Goal: Task Accomplishment & Management: Complete application form

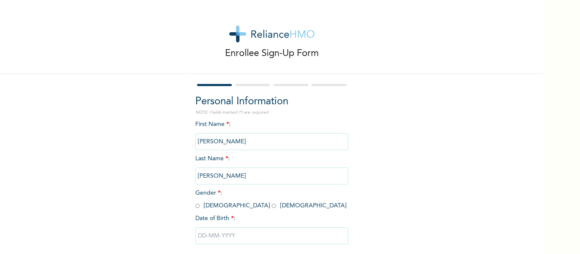
scroll to position [44, 0]
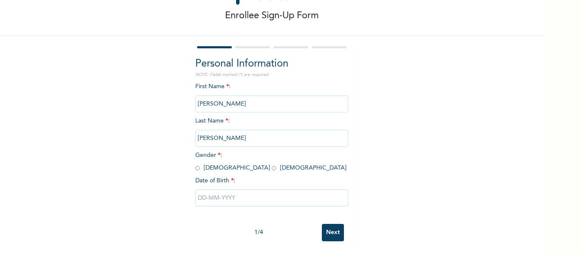
click at [195, 164] on input "radio" at bounding box center [197, 168] width 4 height 8
radio input "true"
click at [251, 192] on input "text" at bounding box center [271, 198] width 153 height 17
select select "8"
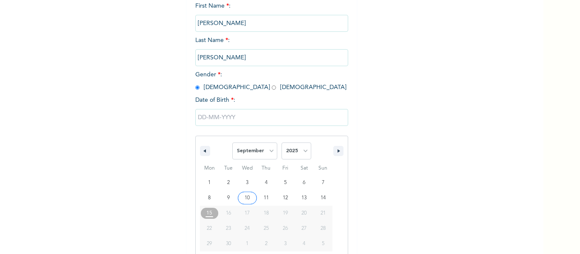
scroll to position [132, 0]
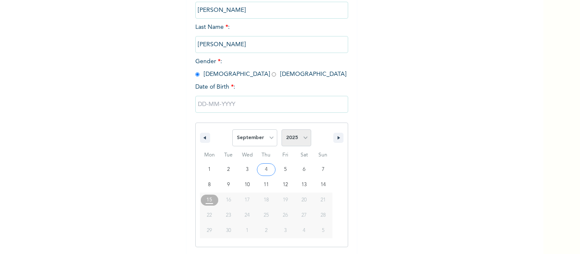
click at [306, 141] on select "2025 2024 2023 2022 2021 2020 2019 2018 2017 2016 2015 2014 2013 2012 2011 2010…" at bounding box center [297, 138] width 30 height 17
select select "2000"
click at [282, 130] on select "2025 2024 2023 2022 2021 2020 2019 2018 2017 2016 2015 2014 2013 2012 2011 2010…" at bounding box center [297, 138] width 30 height 17
click at [268, 140] on select "January February March April May June July August September October November De…" at bounding box center [254, 138] width 45 height 17
select select "6"
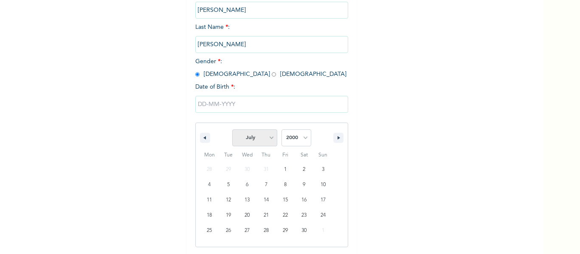
click at [232, 130] on select "January February March April May June July August September October November De…" at bounding box center [254, 138] width 45 height 17
type input "[DATE]"
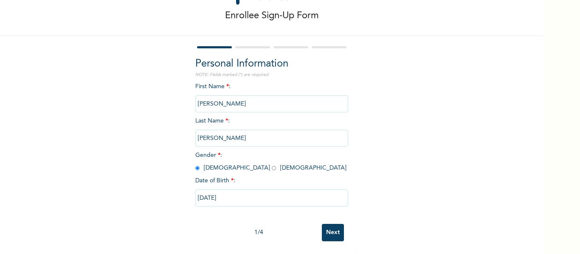
click at [326, 227] on input "Next" at bounding box center [333, 232] width 22 height 17
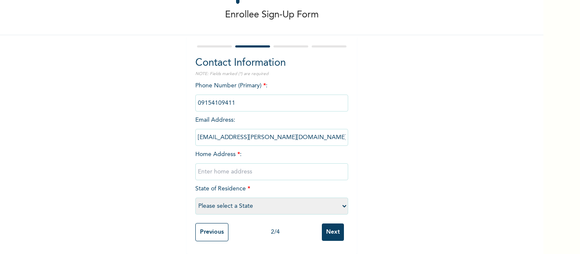
click at [299, 169] on input "text" at bounding box center [271, 172] width 153 height 17
click at [396, 173] on div "Enrollee Sign-Up Form Contact Information NOTE: Fields marked (*) are required …" at bounding box center [272, 107] width 544 height 293
click at [342, 199] on select "Please select a State [PERSON_NAME] (FCT) [PERSON_NAME] Ibom [GEOGRAPHIC_DATA] …" at bounding box center [271, 206] width 153 height 17
click at [326, 202] on select "Please select a State [PERSON_NAME] (FCT) [PERSON_NAME] Ibom [GEOGRAPHIC_DATA] …" at bounding box center [271, 206] width 153 height 17
select select "25"
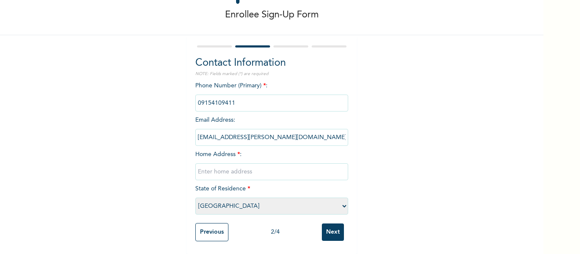
click at [195, 198] on select "Please select a State [PERSON_NAME] (FCT) [PERSON_NAME] Ibom [GEOGRAPHIC_DATA] …" at bounding box center [271, 206] width 153 height 17
click at [270, 167] on input "text" at bounding box center [271, 172] width 153 height 17
click at [248, 168] on input "1 adebayo close,olora" at bounding box center [271, 172] width 153 height 17
click at [278, 166] on input "1 adebayo close,olowora" at bounding box center [271, 172] width 153 height 17
type input "1 adebayo close,olowora, [PERSON_NAME]"
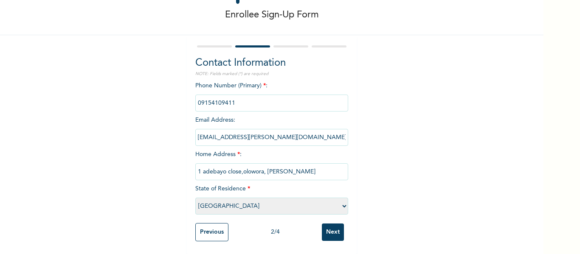
click at [322, 226] on input "Next" at bounding box center [333, 232] width 22 height 17
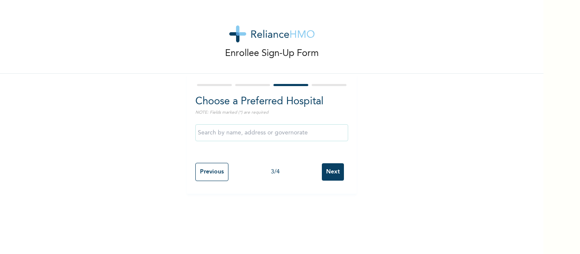
click at [302, 133] on input "text" at bounding box center [271, 132] width 153 height 17
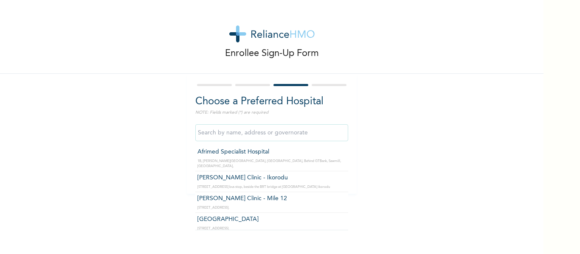
type input "Afrimed Specialist Hospital"
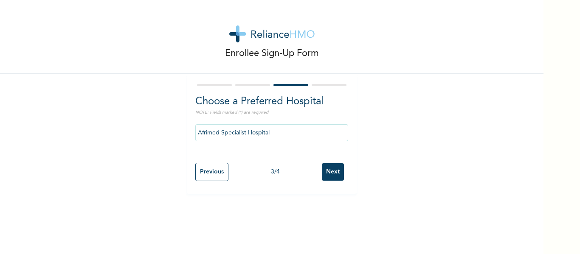
click at [330, 171] on input "Next" at bounding box center [333, 172] width 22 height 17
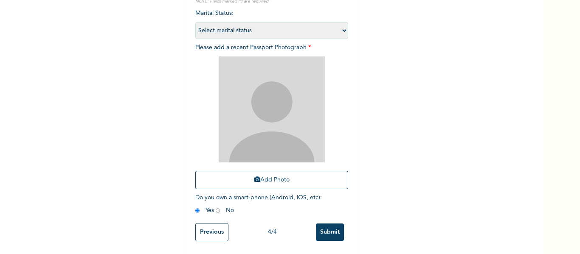
scroll to position [118, 0]
click at [342, 28] on select "Select marital status [DEMOGRAPHIC_DATA] Married [DEMOGRAPHIC_DATA] Widow/[DEMO…" at bounding box center [271, 30] width 153 height 17
select select "1"
click at [195, 22] on select "Select marital status [DEMOGRAPHIC_DATA] Married [DEMOGRAPHIC_DATA] Widow/[DEMO…" at bounding box center [271, 30] width 153 height 17
click at [283, 175] on button "Add Photo" at bounding box center [271, 180] width 153 height 18
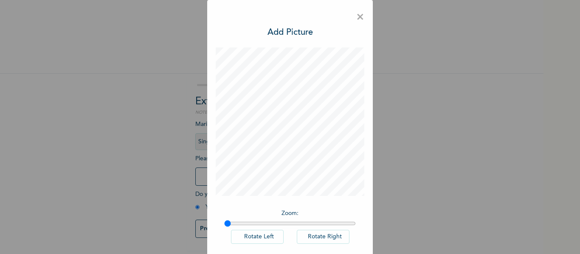
scroll to position [42, 0]
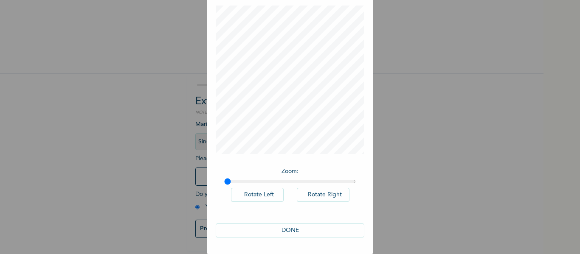
click at [308, 233] on button "DONE" at bounding box center [290, 231] width 149 height 14
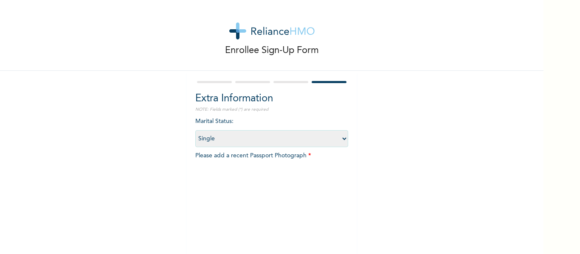
scroll to position [118, 0]
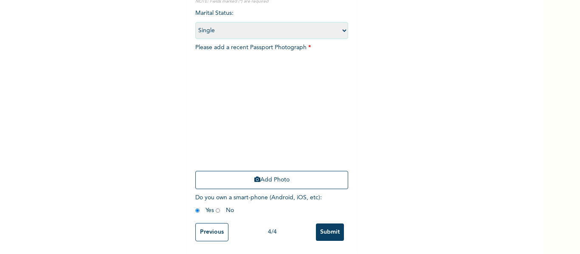
click at [331, 224] on input "Submit" at bounding box center [330, 232] width 28 height 17
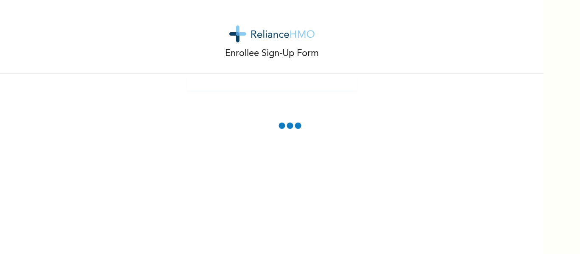
scroll to position [0, 0]
